Goal: Information Seeking & Learning: Learn about a topic

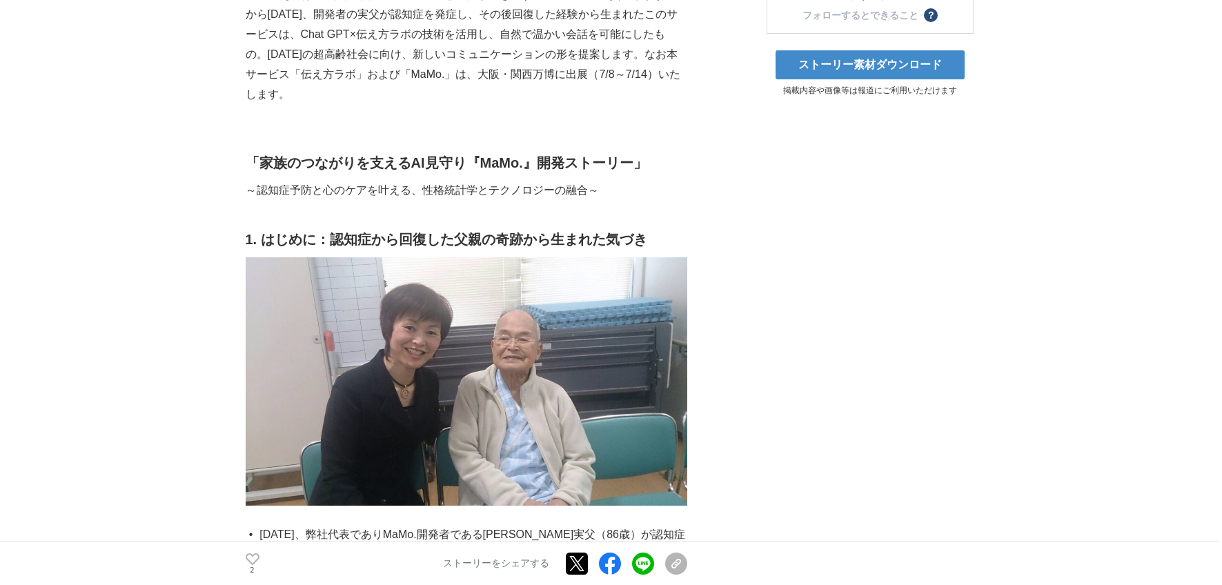
scroll to position [512, 0]
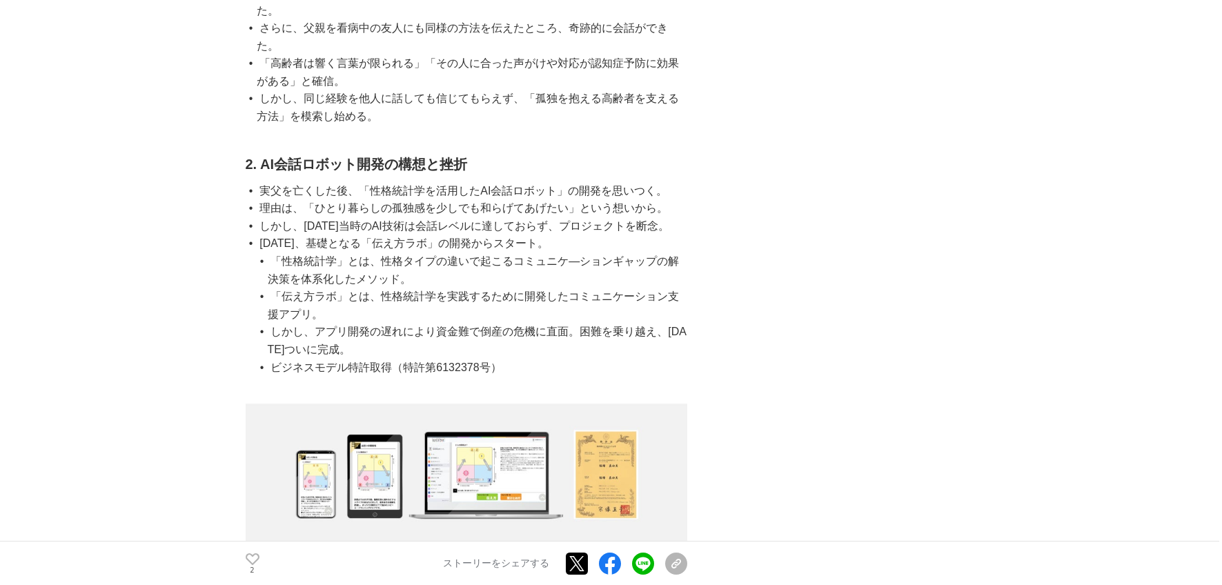
click at [518, 288] on li "「伝え方ラボ」とは、性格統計学を実践するために開発したコミュニケーション支援アプリ。" at bounding box center [472, 305] width 431 height 35
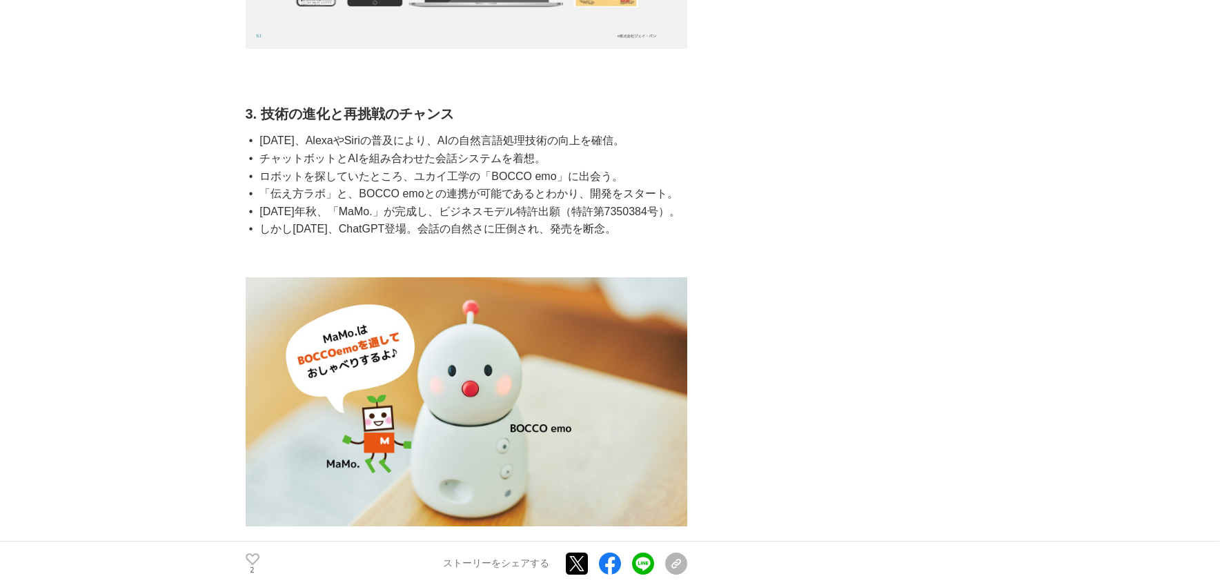
click at [438, 220] on li "しかし[DATE]、ChatGPT登場。会話の自然さに圧倒され、発売を断念。" at bounding box center [472, 229] width 431 height 18
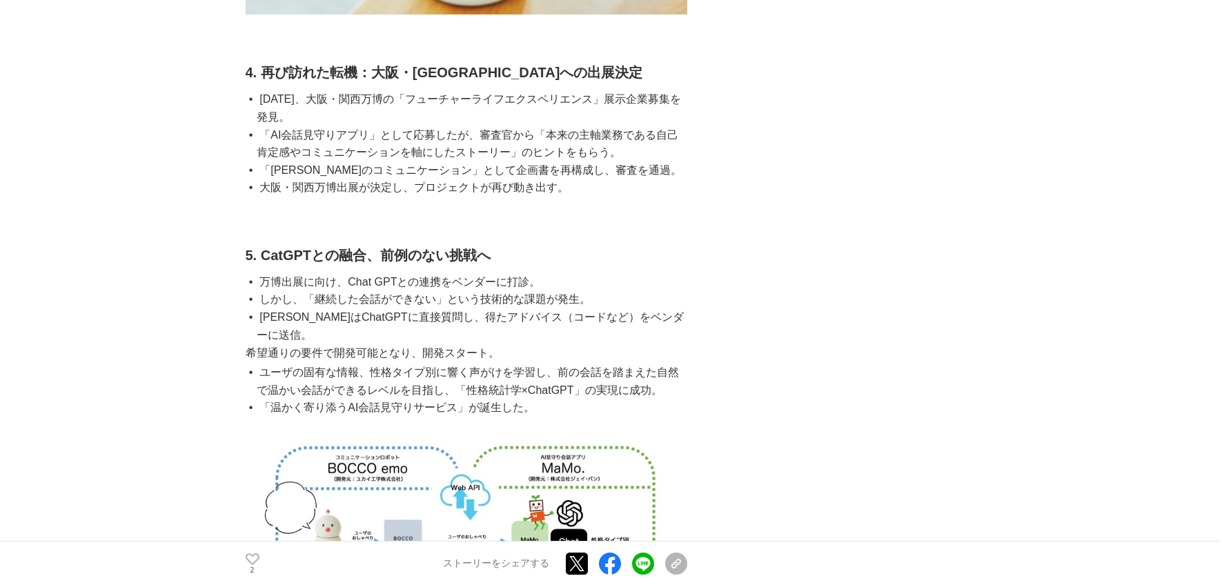
click at [227, 355] on main "[DATE]問題に挑む！ChatGPT×伝え方ラボの『AI見守り会話サービスMaMo.』が高齢者の孤独と認知症予防をサポート、大阪・[GEOGRAPHIC_D…" at bounding box center [611, 525] width 1222 height 4977
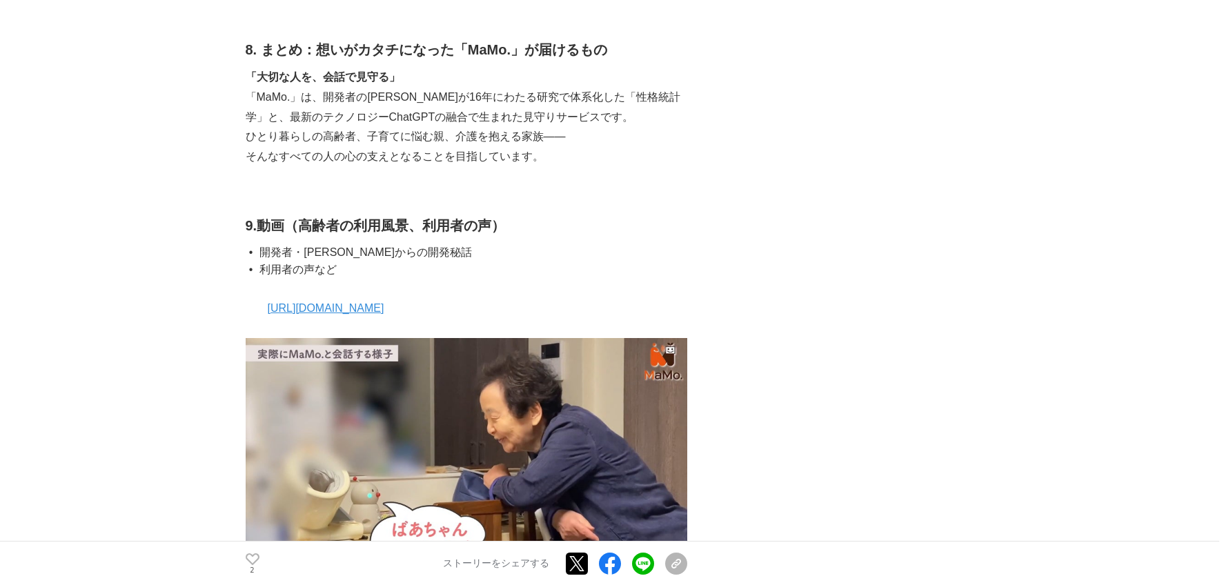
scroll to position [3222, 0]
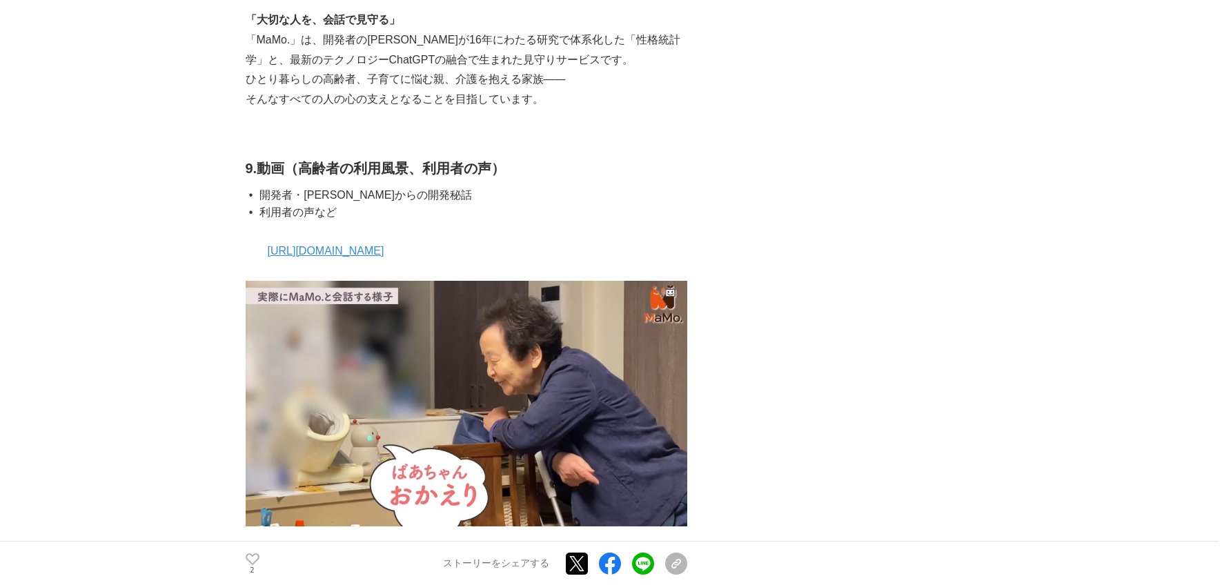
click at [373, 245] on link "[URL][DOMAIN_NAME]" at bounding box center [326, 251] width 117 height 12
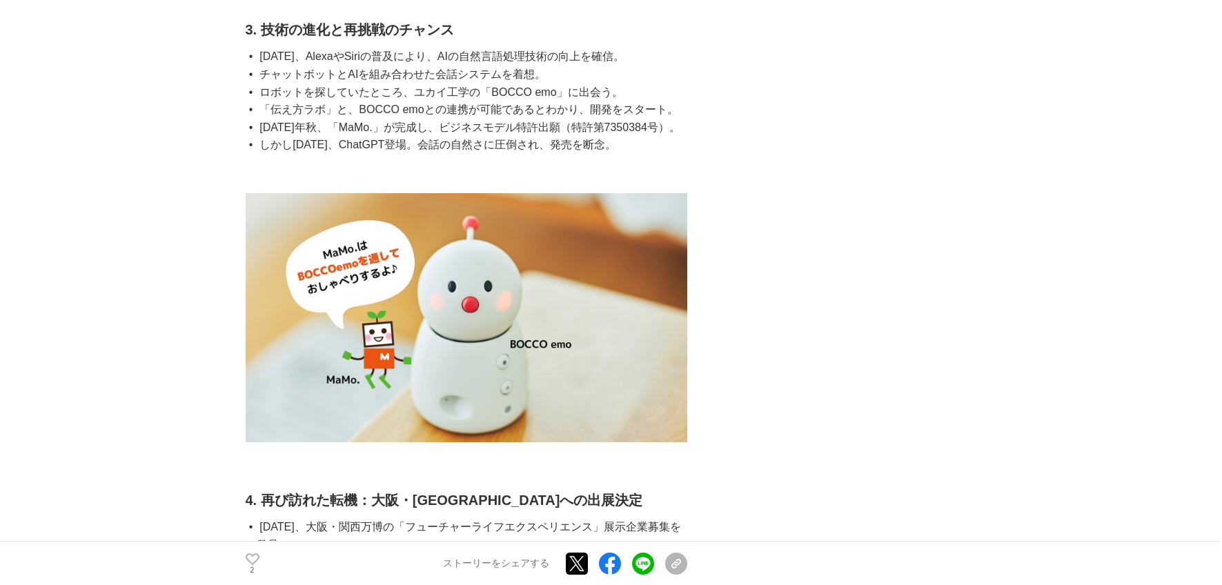
scroll to position [1686, 0]
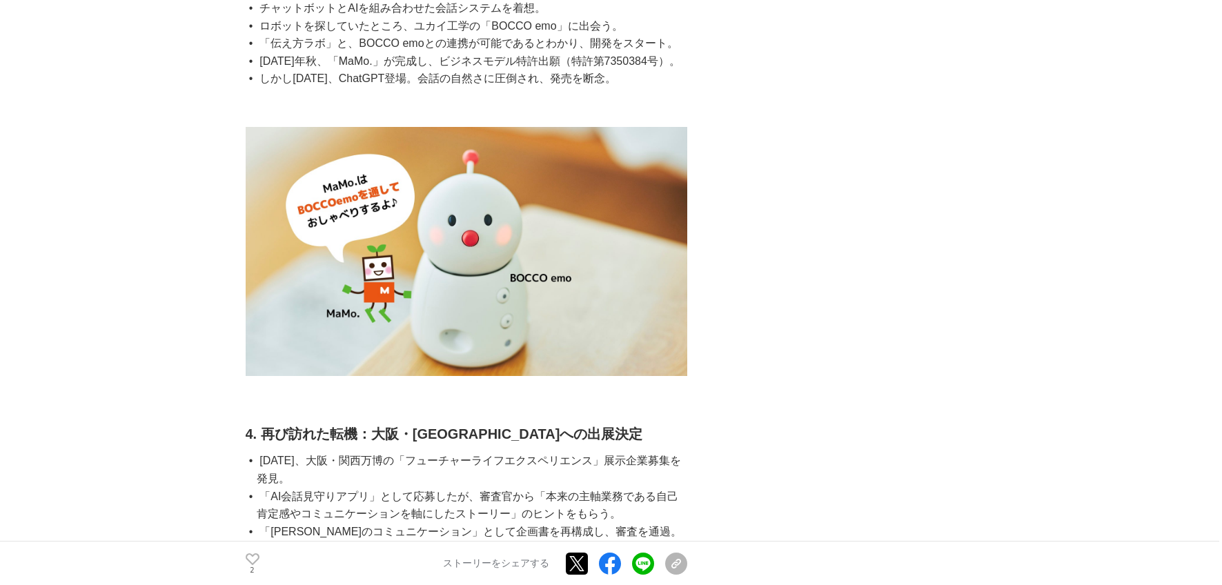
drag, startPoint x: 191, startPoint y: 384, endPoint x: 191, endPoint y: 425, distance: 40.7
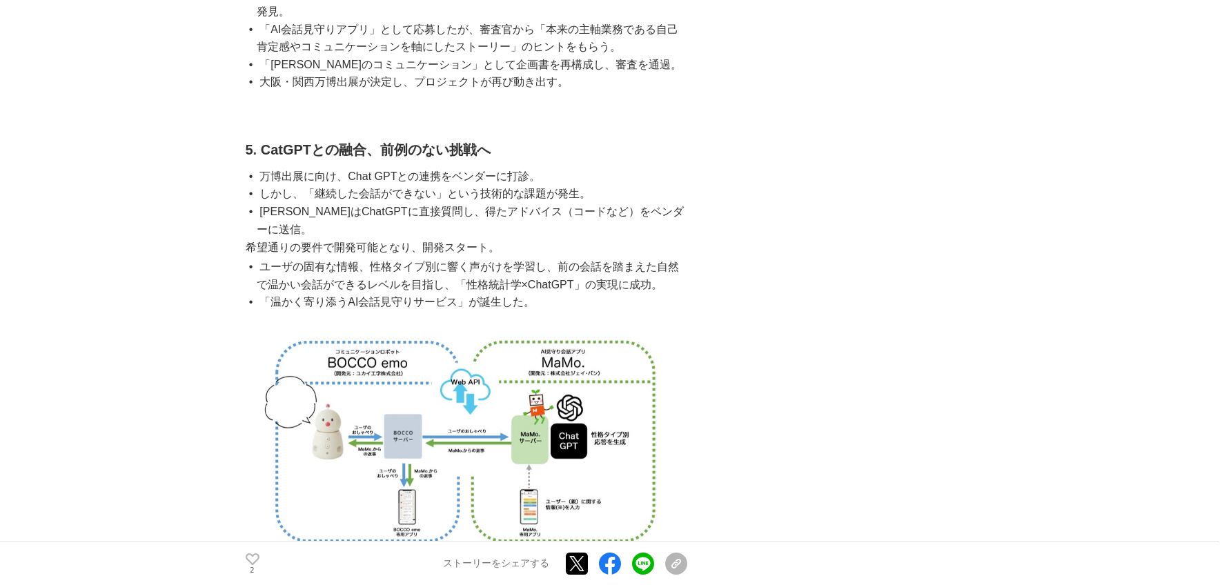
scroll to position [2155, 0]
click at [442, 390] on img at bounding box center [467, 441] width 442 height 226
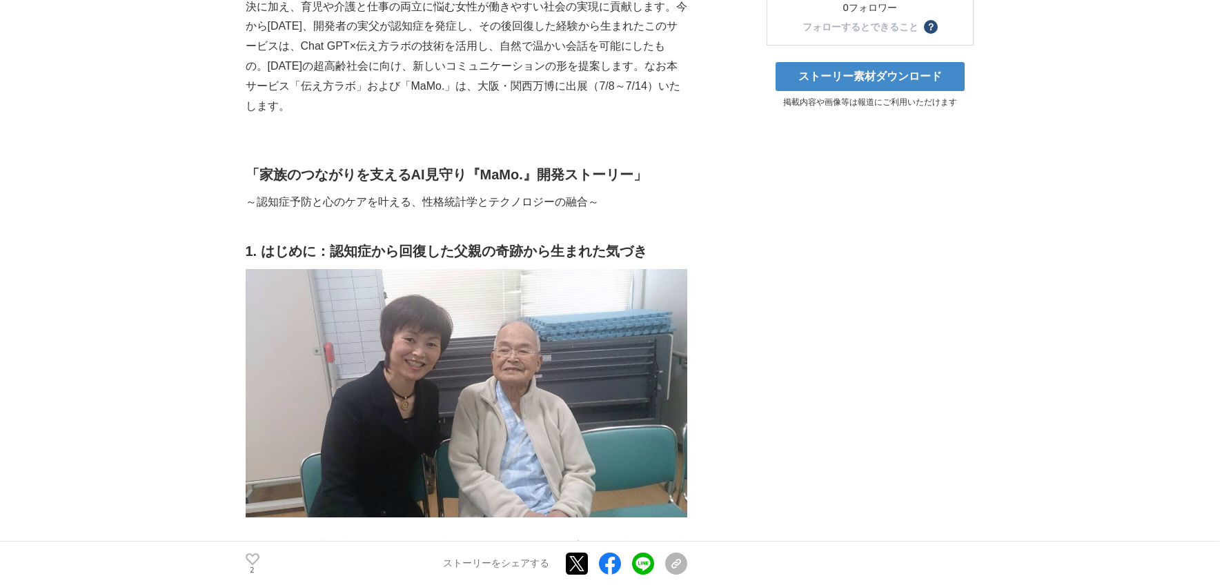
scroll to position [0, 0]
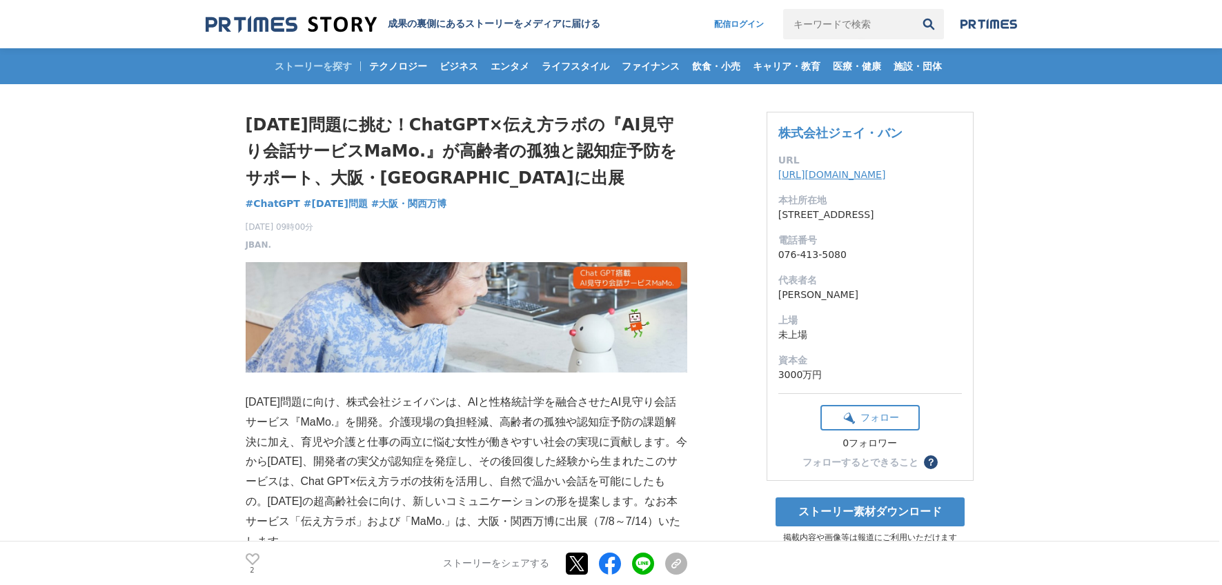
click at [807, 174] on link "[URL][DOMAIN_NAME]" at bounding box center [832, 174] width 108 height 11
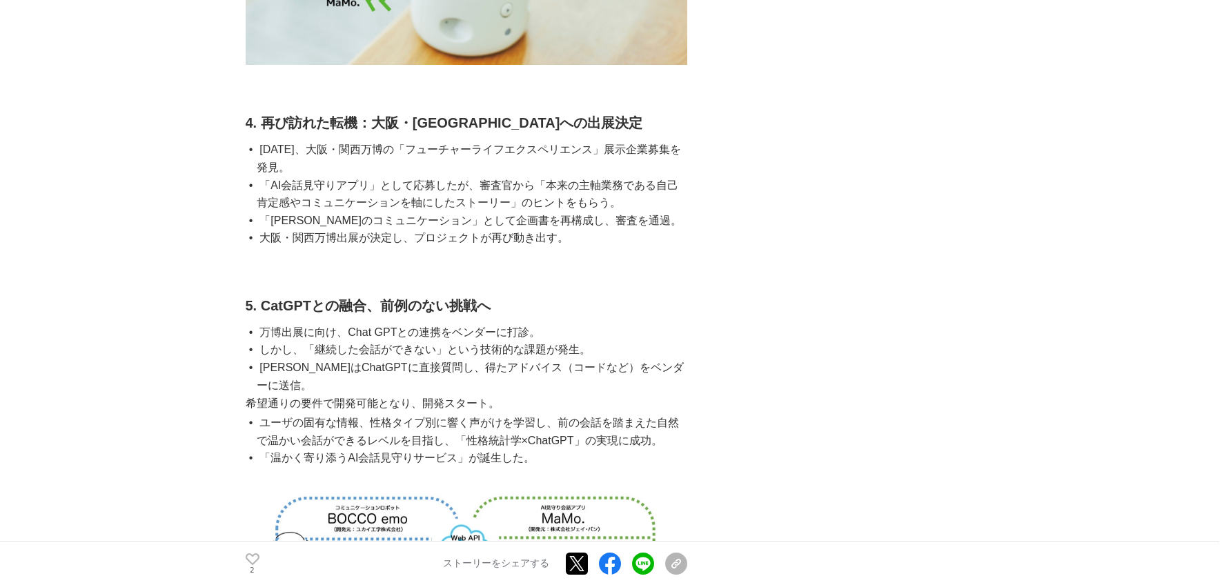
scroll to position [2048, 0]
